Goal: Find specific page/section: Find specific page/section

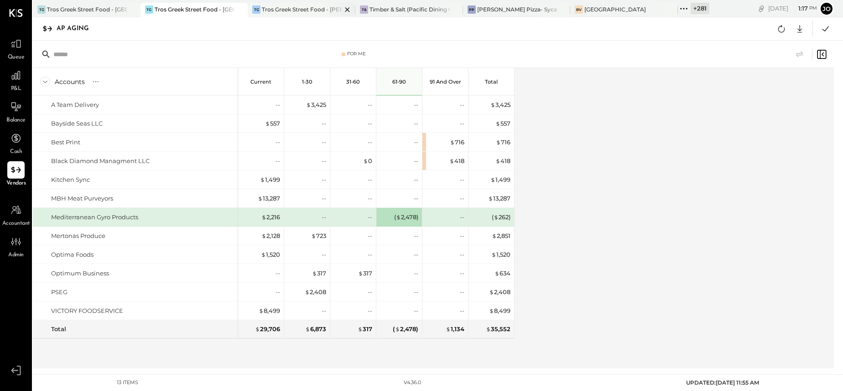
click at [271, 12] on div "Tros Greek Street Food - [PERSON_NAME]" at bounding box center [302, 9] width 80 height 8
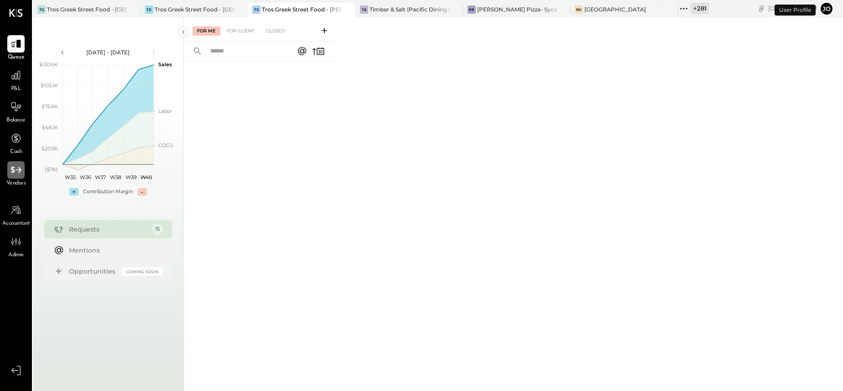
click at [15, 167] on icon at bounding box center [16, 170] width 12 height 12
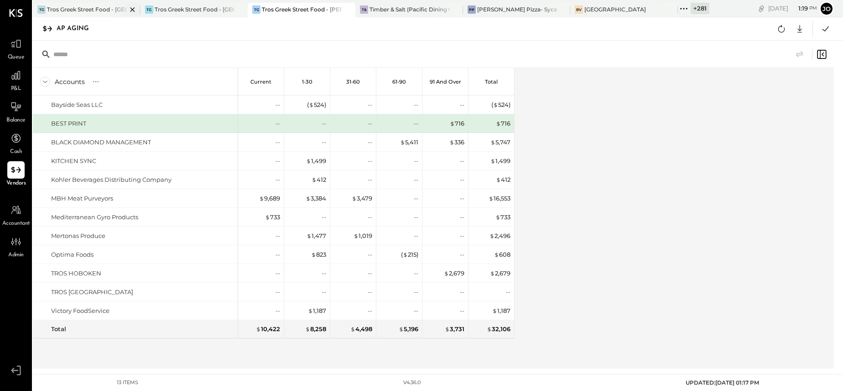
click at [116, 7] on div at bounding box center [125, 9] width 32 height 13
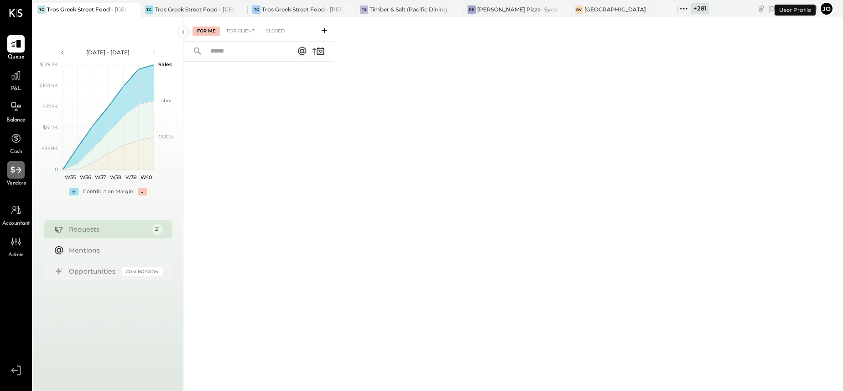
click at [23, 171] on div at bounding box center [15, 169] width 17 height 17
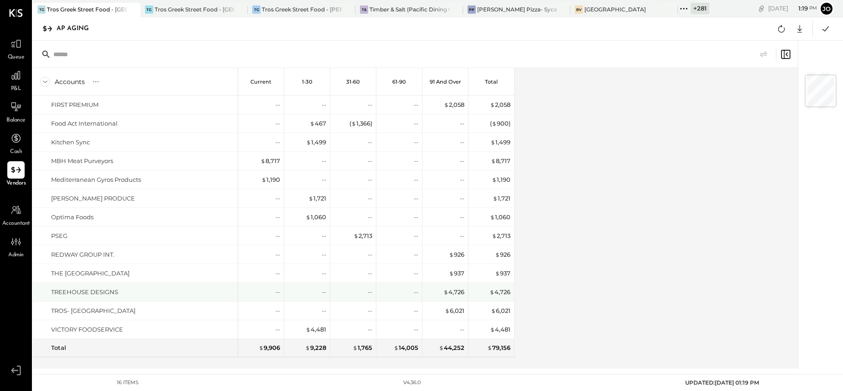
scroll to position [41, 0]
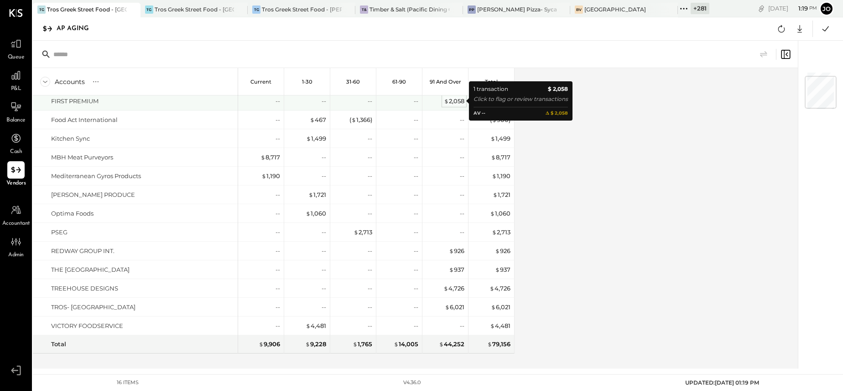
click at [456, 104] on div "$ 2,058" at bounding box center [454, 101] width 21 height 9
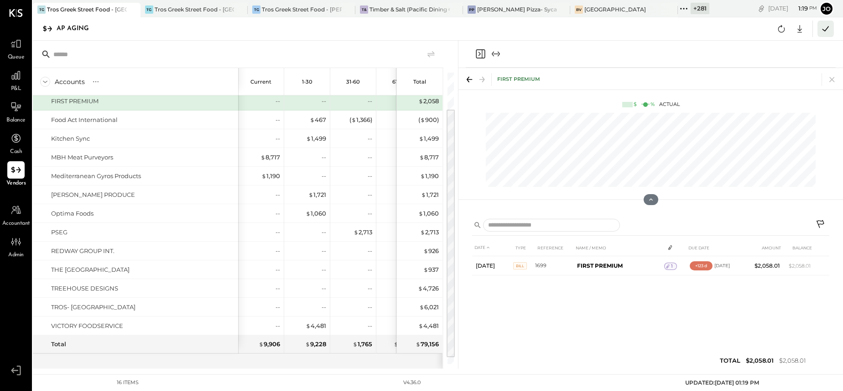
click at [831, 28] on icon at bounding box center [826, 29] width 12 height 12
